Goal: Task Accomplishment & Management: Use online tool/utility

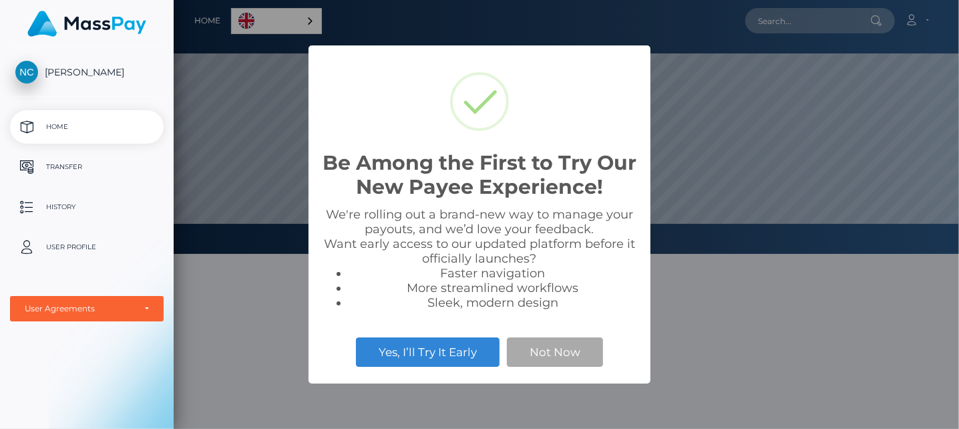
scroll to position [254, 786]
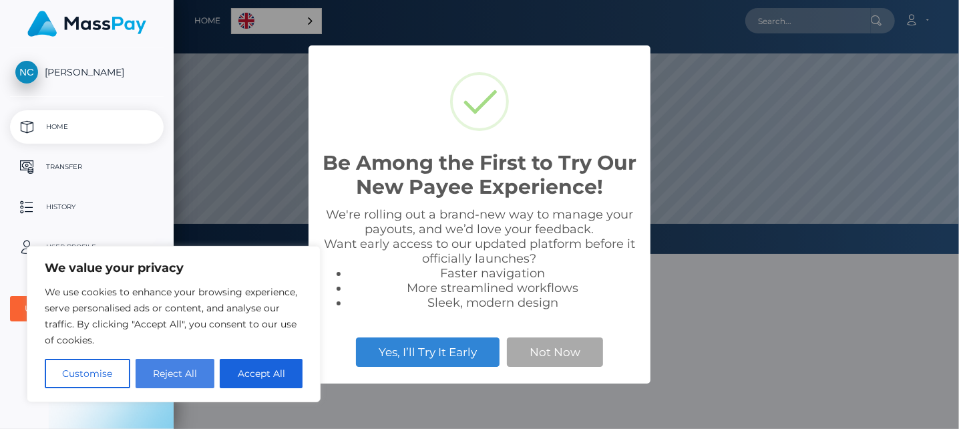
click at [186, 381] on button "Reject All" at bounding box center [176, 373] width 80 height 29
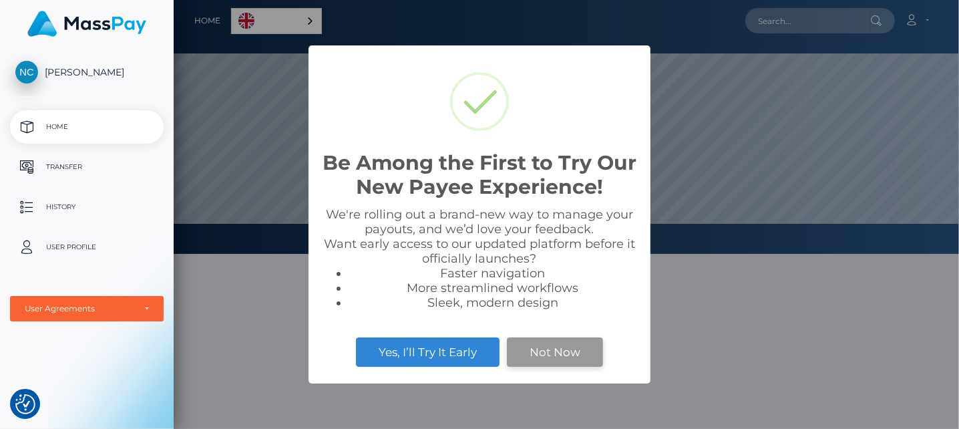
click at [534, 346] on button "Not Now" at bounding box center [555, 351] width 96 height 29
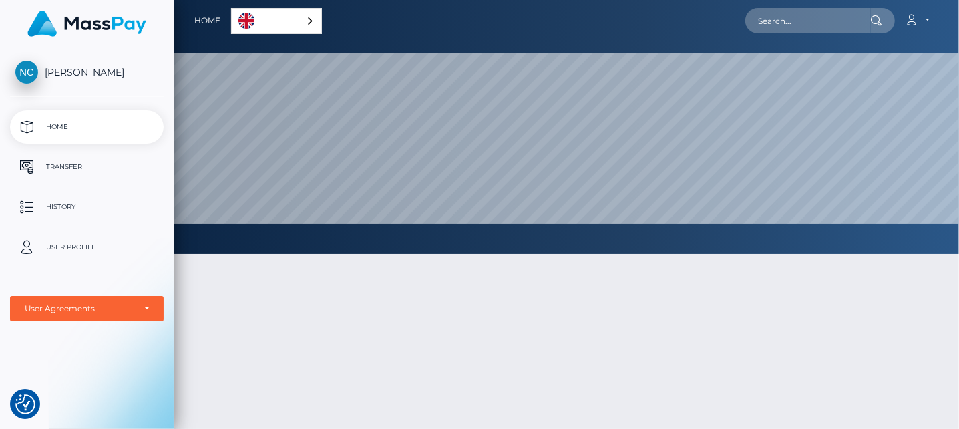
click at [265, 25] on link "English" at bounding box center [277, 21] width 90 height 25
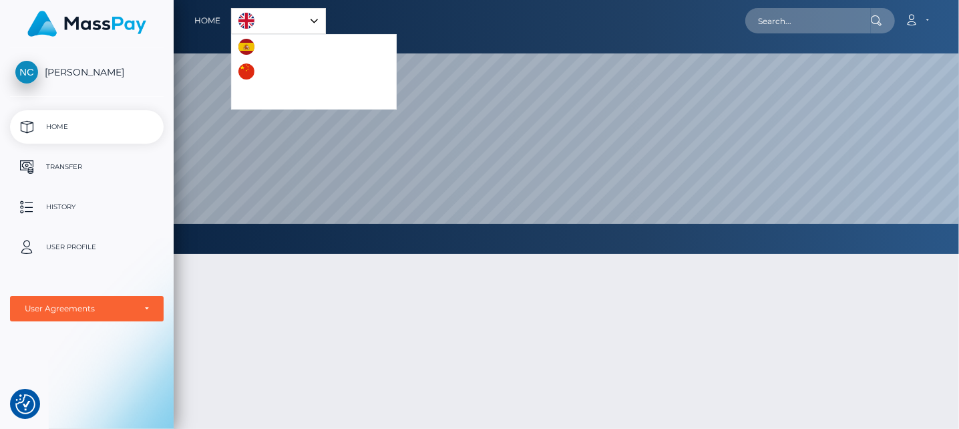
click at [323, 281] on div at bounding box center [567, 407] width 786 height 347
click at [69, 168] on p "Transfer" at bounding box center [86, 167] width 143 height 20
